Goal: Obtain resource: Download file/media

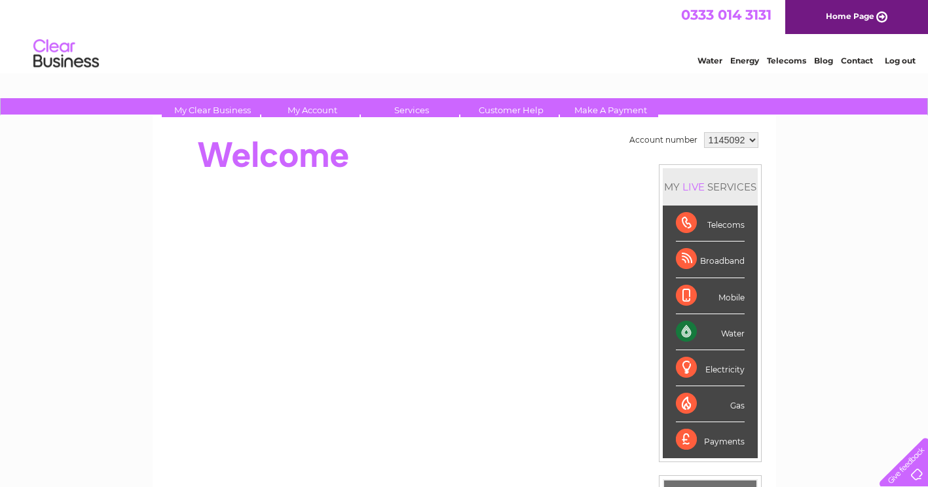
click at [731, 332] on div "Water" at bounding box center [710, 332] width 69 height 36
click at [685, 326] on div "Water" at bounding box center [710, 332] width 69 height 36
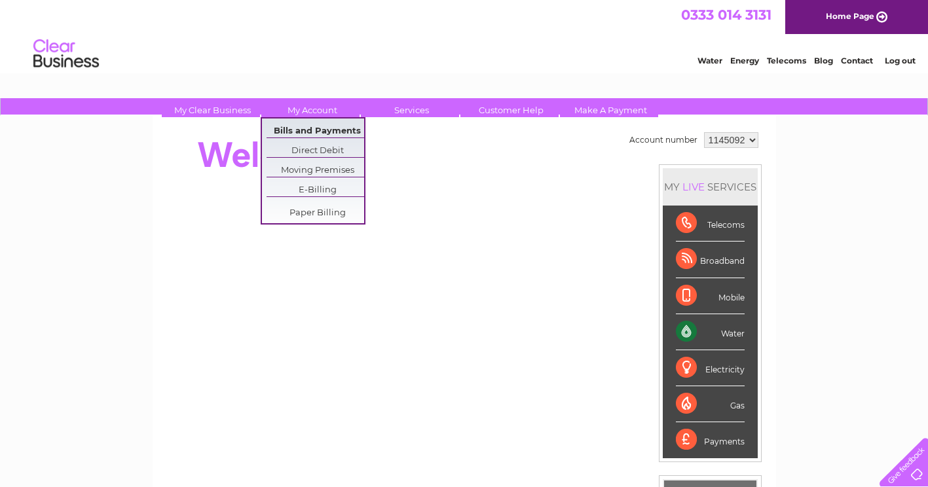
click at [333, 131] on link "Bills and Payments" at bounding box center [316, 127] width 101 height 19
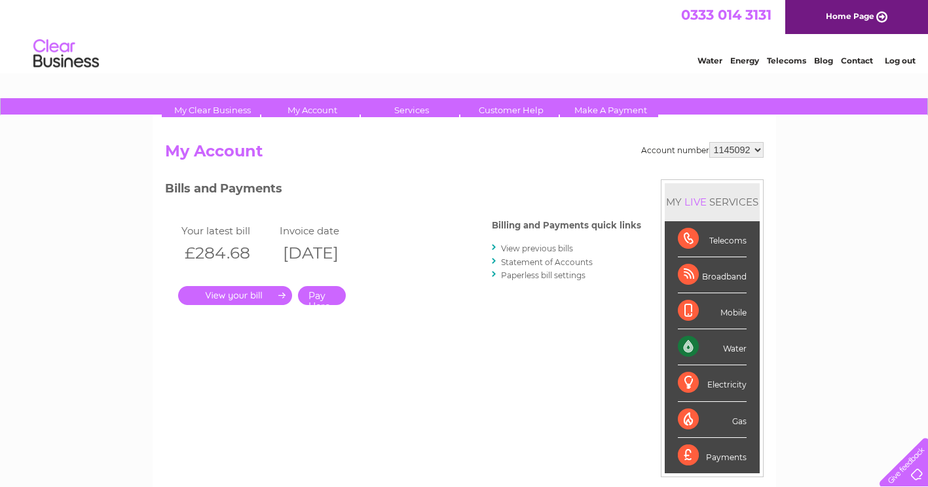
click at [277, 293] on link "." at bounding box center [235, 295] width 114 height 19
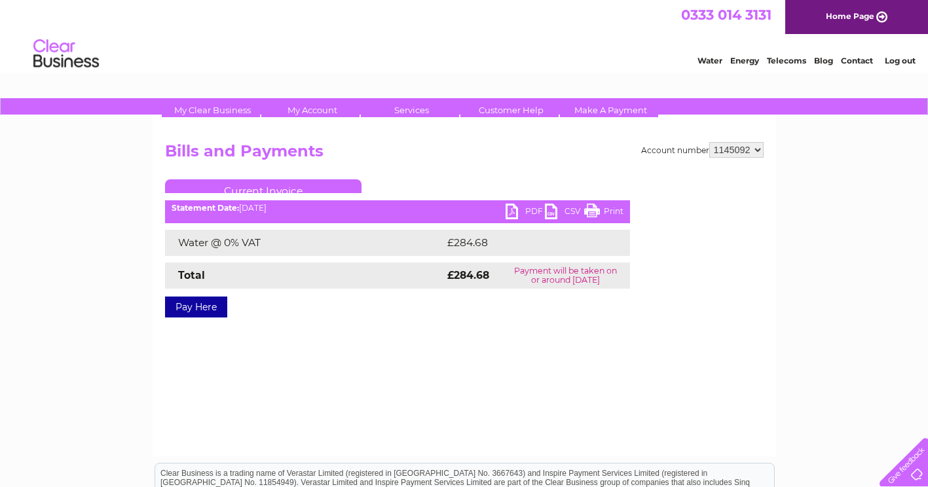
click at [510, 221] on div "PDF CSV Print Statement Date: [DATE]" at bounding box center [397, 214] width 465 height 20
click at [516, 213] on link "PDF" at bounding box center [524, 212] width 39 height 16
